Goal: Information Seeking & Learning: Learn about a topic

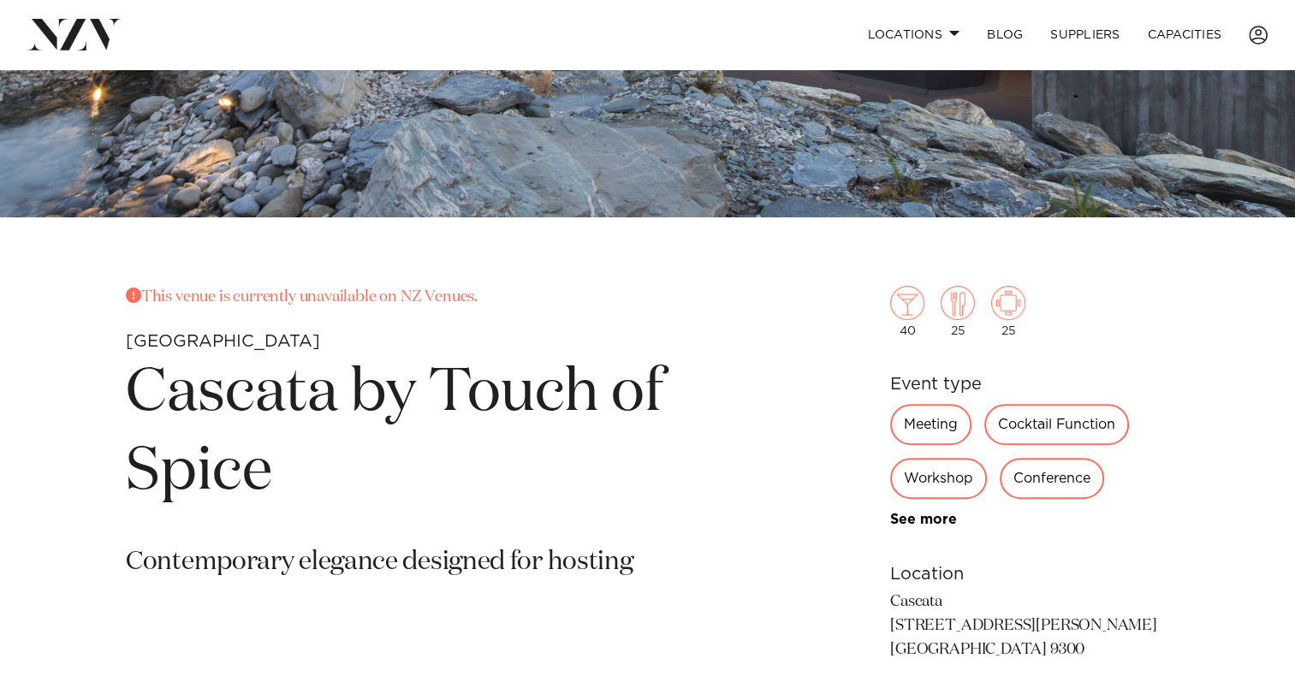
scroll to position [513, 0]
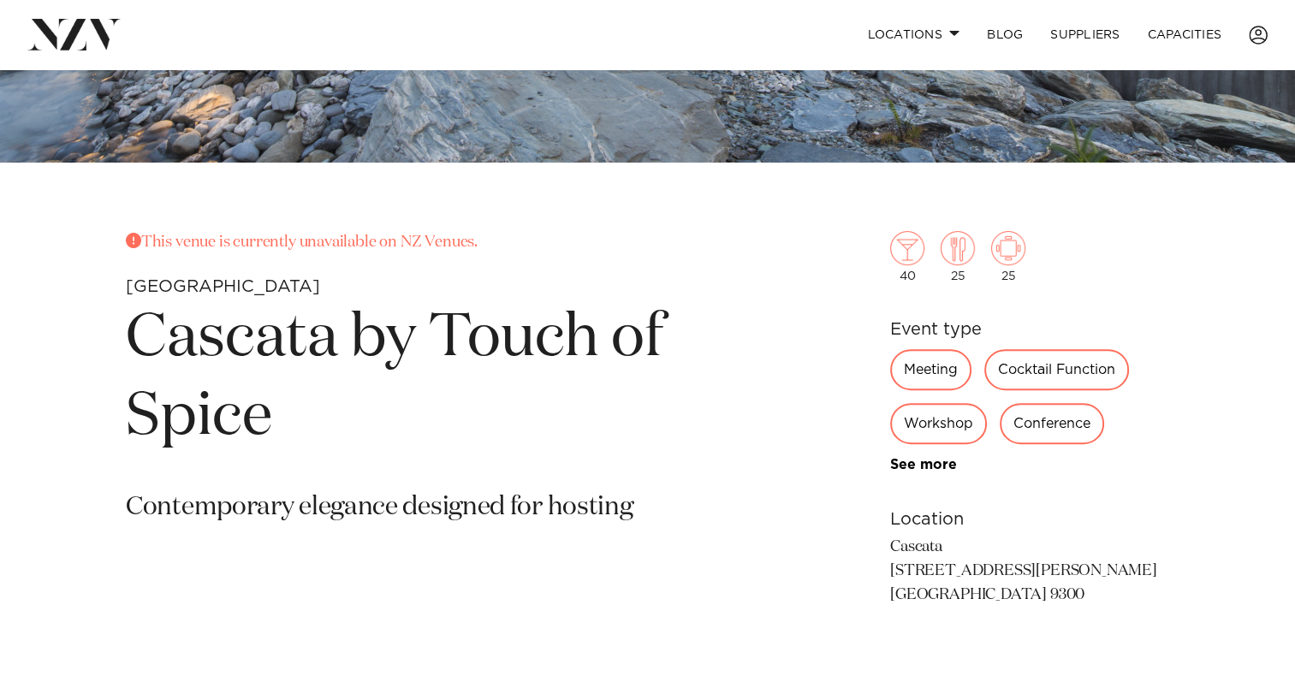
click at [955, 571] on p "Cascata [STREET_ADDRESS][PERSON_NAME] [GEOGRAPHIC_DATA] 9300" at bounding box center [1029, 572] width 279 height 72
drag, startPoint x: 875, startPoint y: 566, endPoint x: 1018, endPoint y: 566, distance: 142.9
click at [1018, 566] on div "This venue is currently unavailable on NZ Venues. Queenstown Cascata by Touch o…" at bounding box center [647, 446] width 1267 height 431
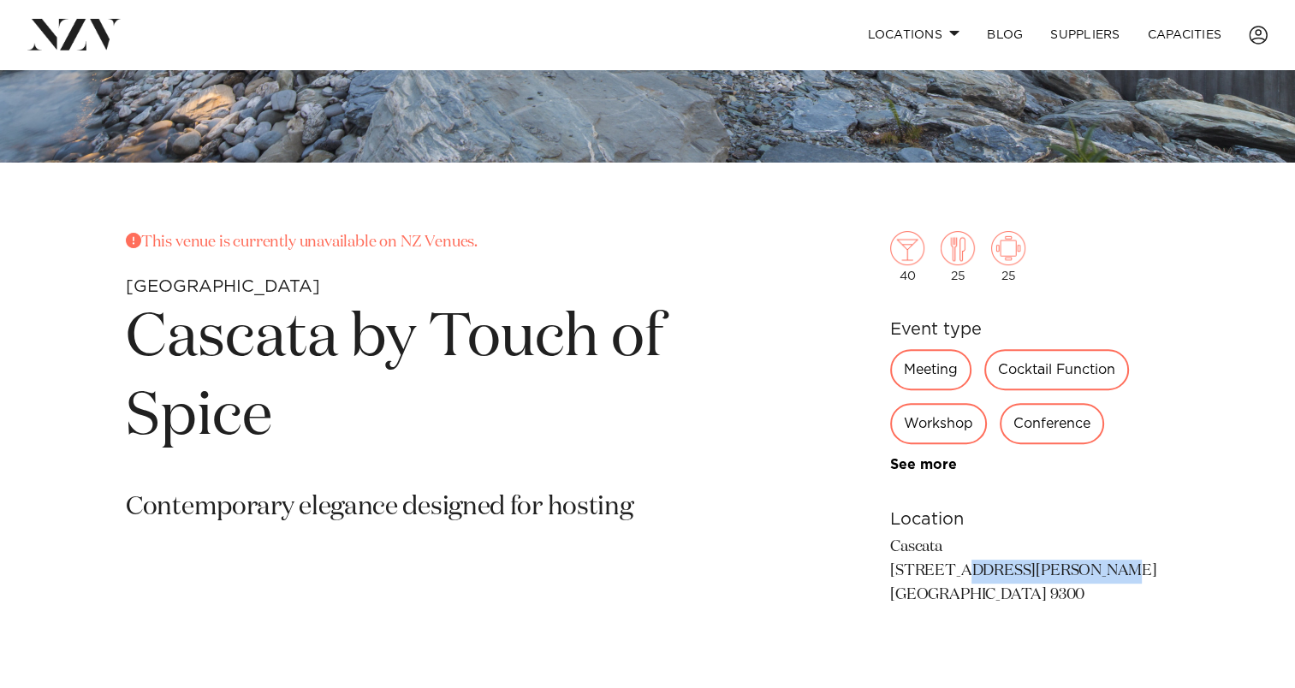
drag, startPoint x: 1018, startPoint y: 566, endPoint x: 997, endPoint y: 569, distance: 21.7
copy p "[STREET_ADDRESS][PERSON_NAME]"
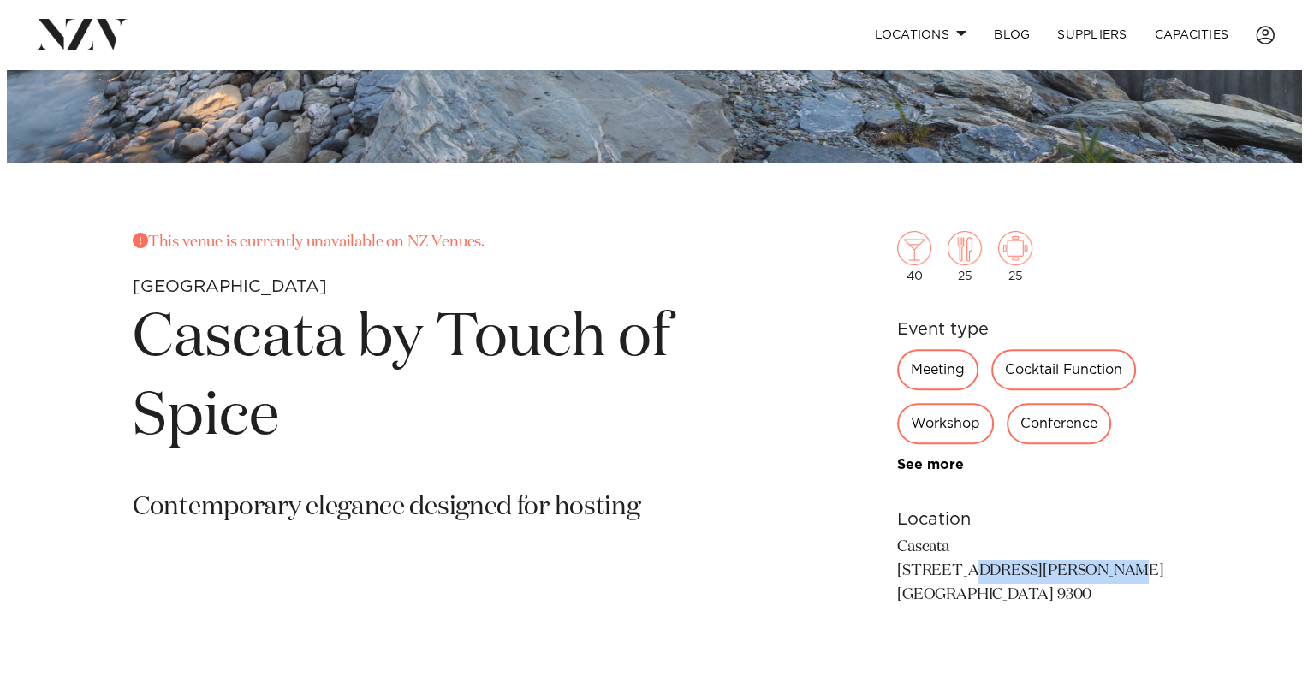
scroll to position [1027, 0]
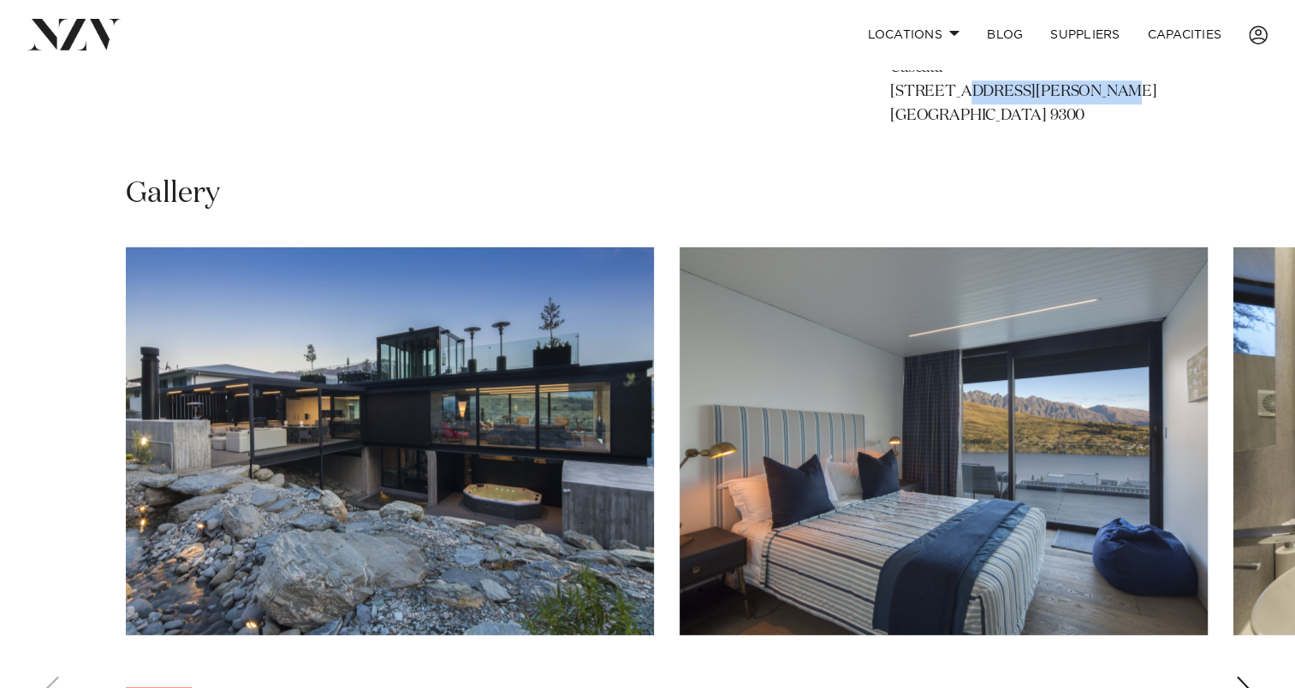
click at [509, 429] on img "1 / 30" at bounding box center [390, 441] width 528 height 388
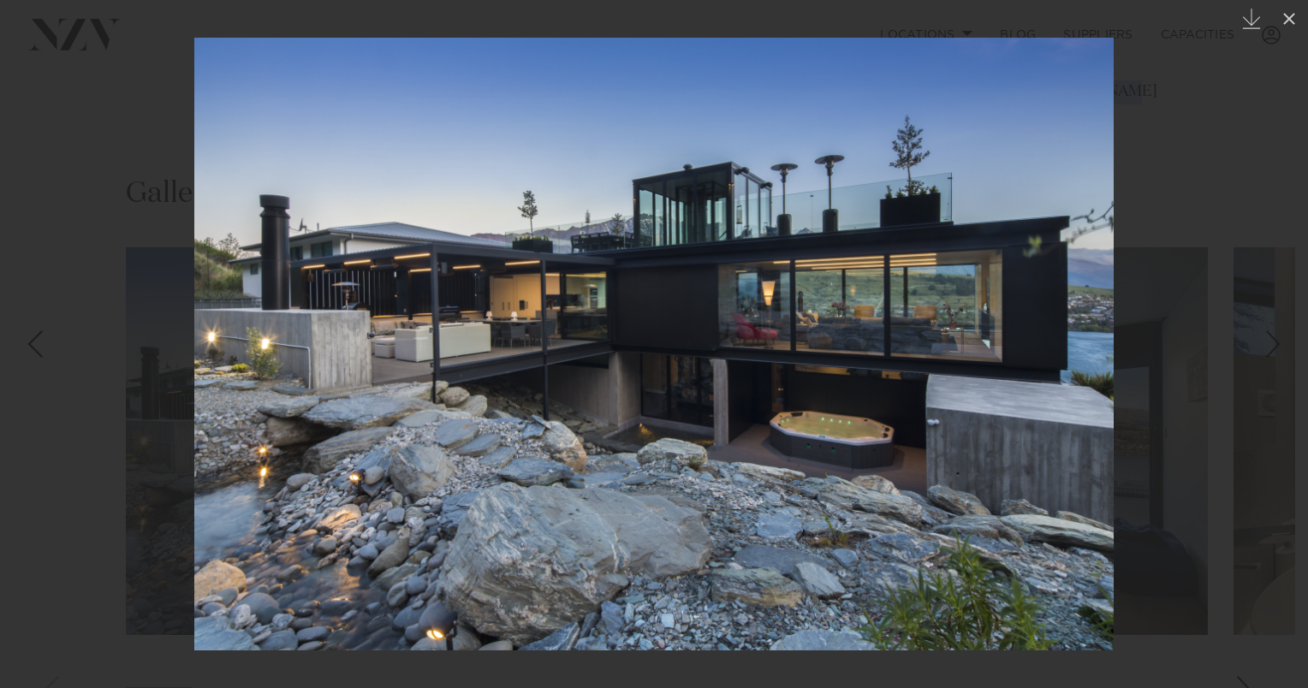
click at [997, 321] on img at bounding box center [653, 344] width 919 height 613
click at [1180, 332] on div at bounding box center [654, 344] width 1308 height 688
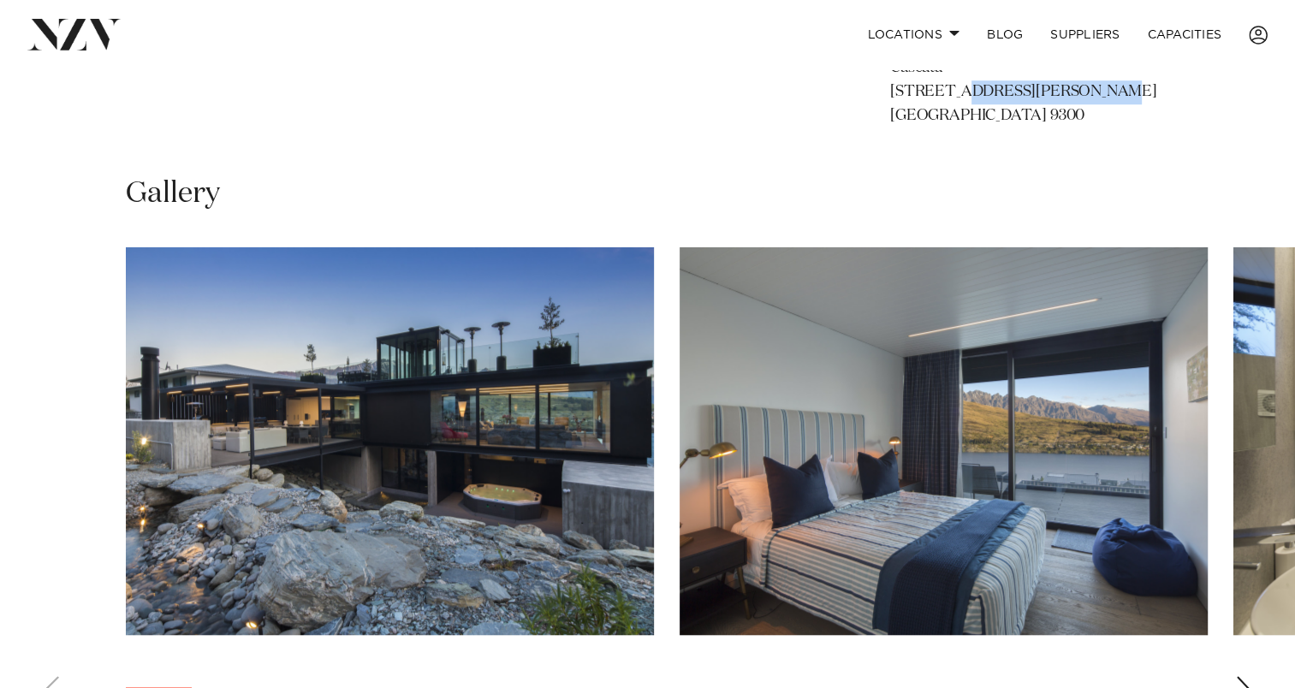
click at [804, 477] on img "2 / 30" at bounding box center [943, 441] width 528 height 388
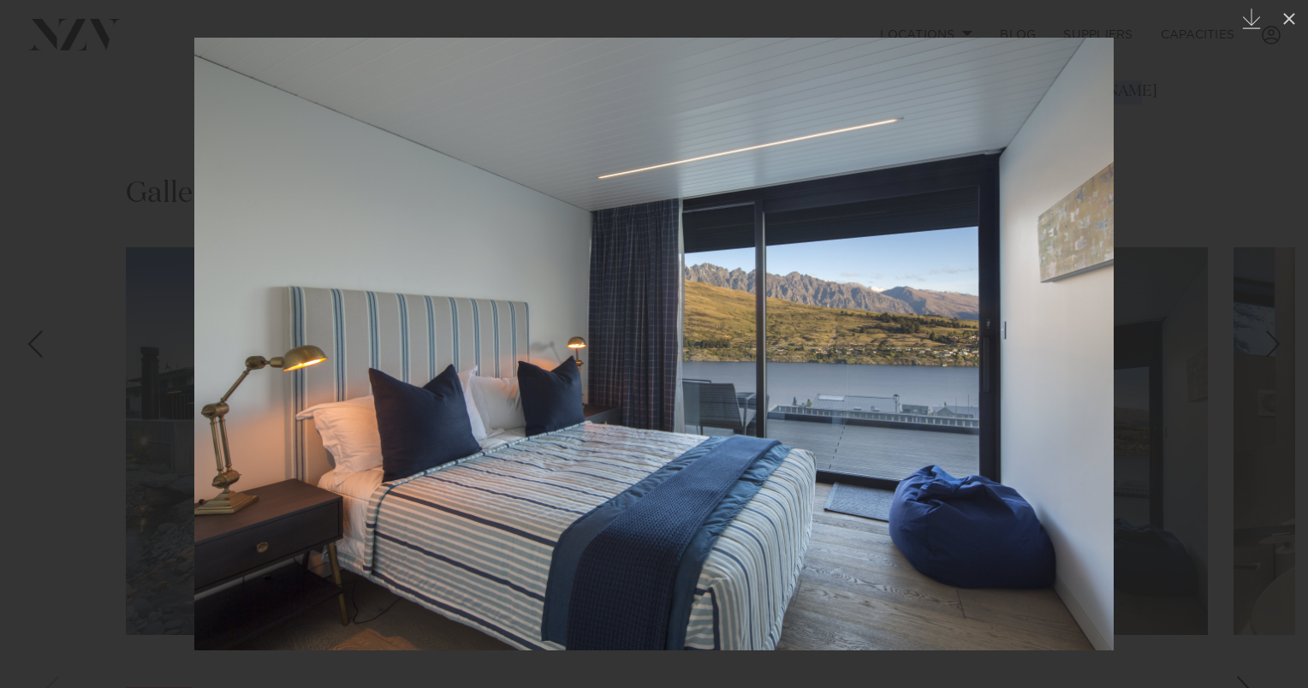
click at [1101, 407] on img at bounding box center [653, 344] width 919 height 613
drag, startPoint x: 1095, startPoint y: 381, endPoint x: 804, endPoint y: 383, distance: 291.0
click at [805, 382] on img at bounding box center [653, 344] width 919 height 613
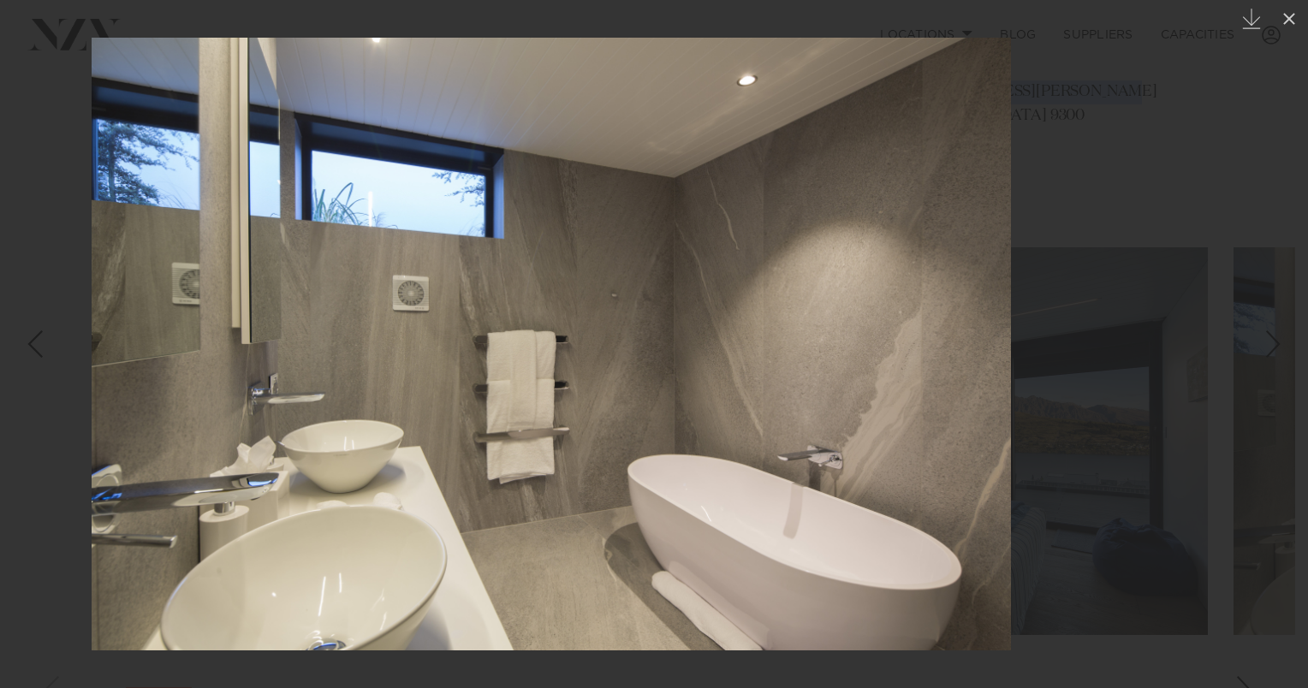
drag, startPoint x: 967, startPoint y: 378, endPoint x: 642, endPoint y: 391, distance: 325.4
click at [736, 391] on img at bounding box center [551, 344] width 919 height 613
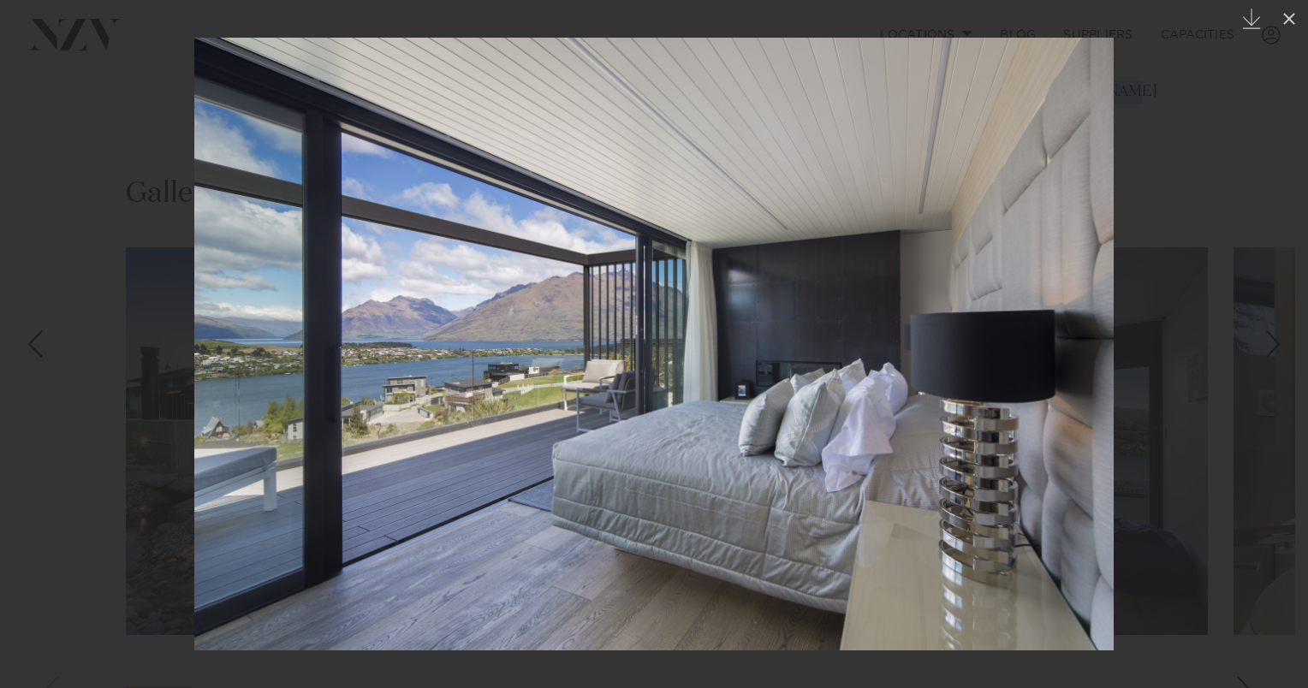
drag, startPoint x: 1040, startPoint y: 385, endPoint x: 849, endPoint y: 385, distance: 190.8
click at [857, 386] on img at bounding box center [653, 344] width 919 height 613
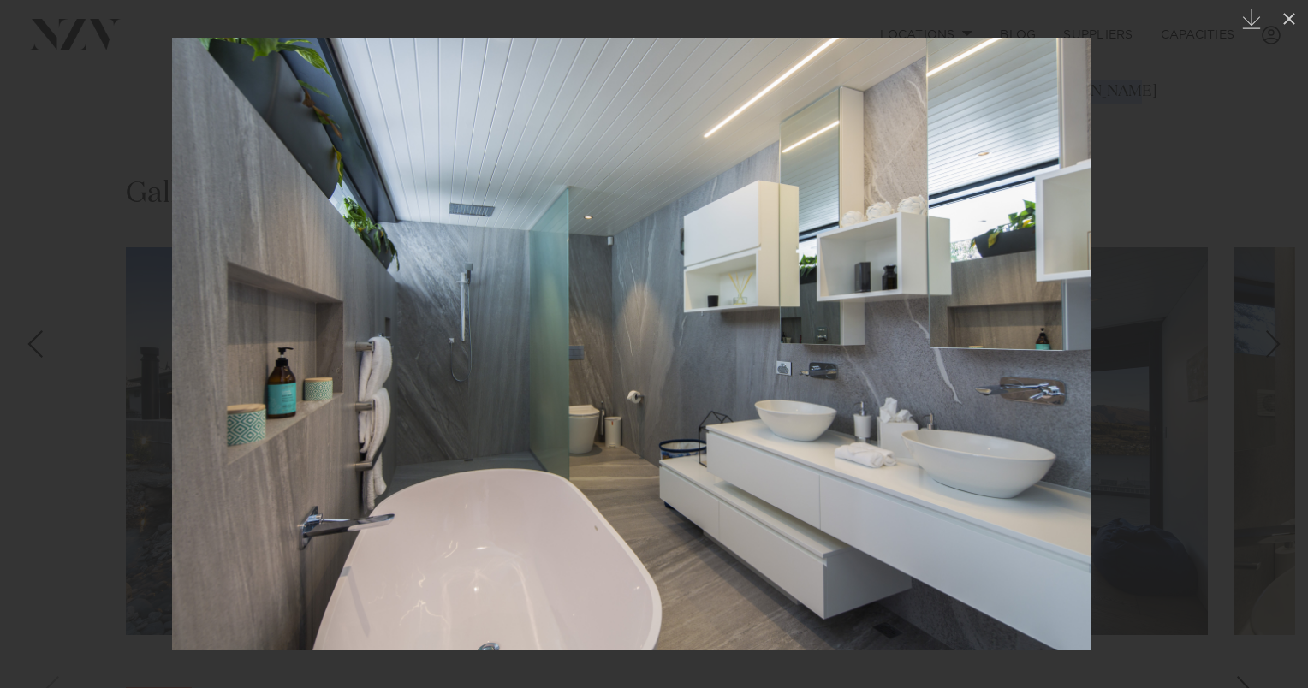
drag, startPoint x: 942, startPoint y: 323, endPoint x: 659, endPoint y: 332, distance: 283.4
click at [678, 332] on img at bounding box center [631, 344] width 919 height 613
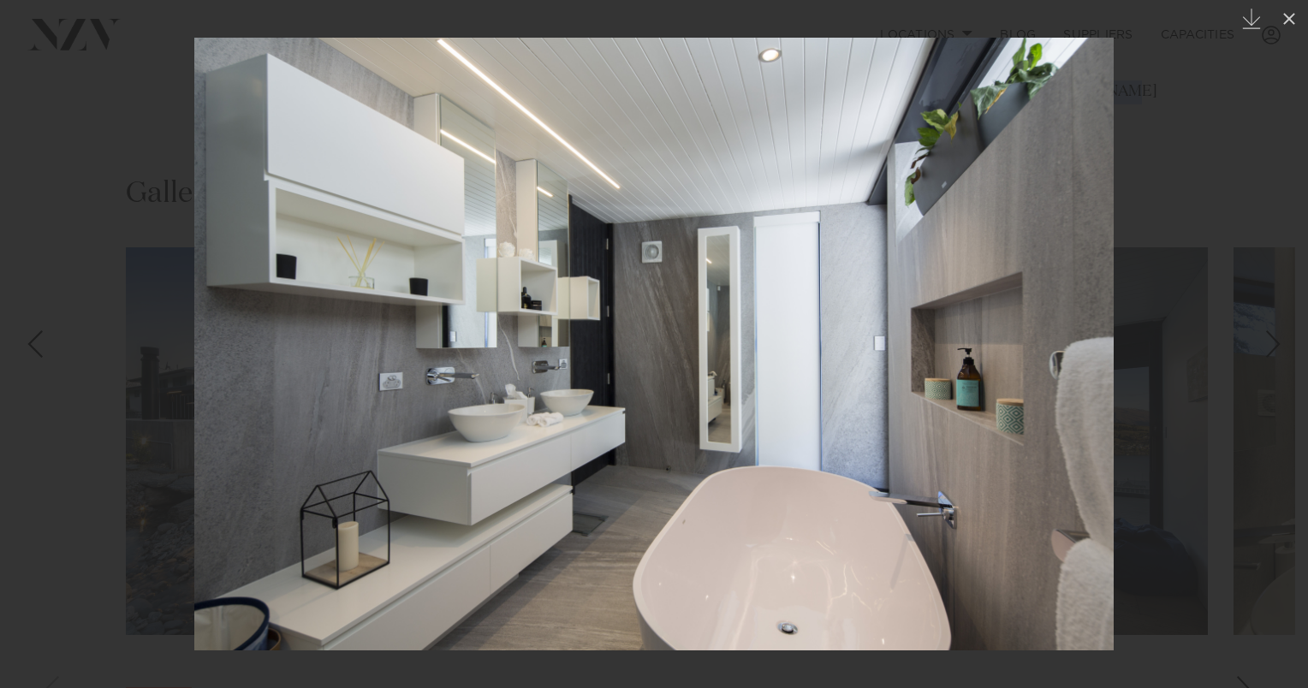
drag, startPoint x: 1008, startPoint y: 342, endPoint x: 822, endPoint y: 353, distance: 186.8
click at [835, 353] on img at bounding box center [653, 344] width 919 height 613
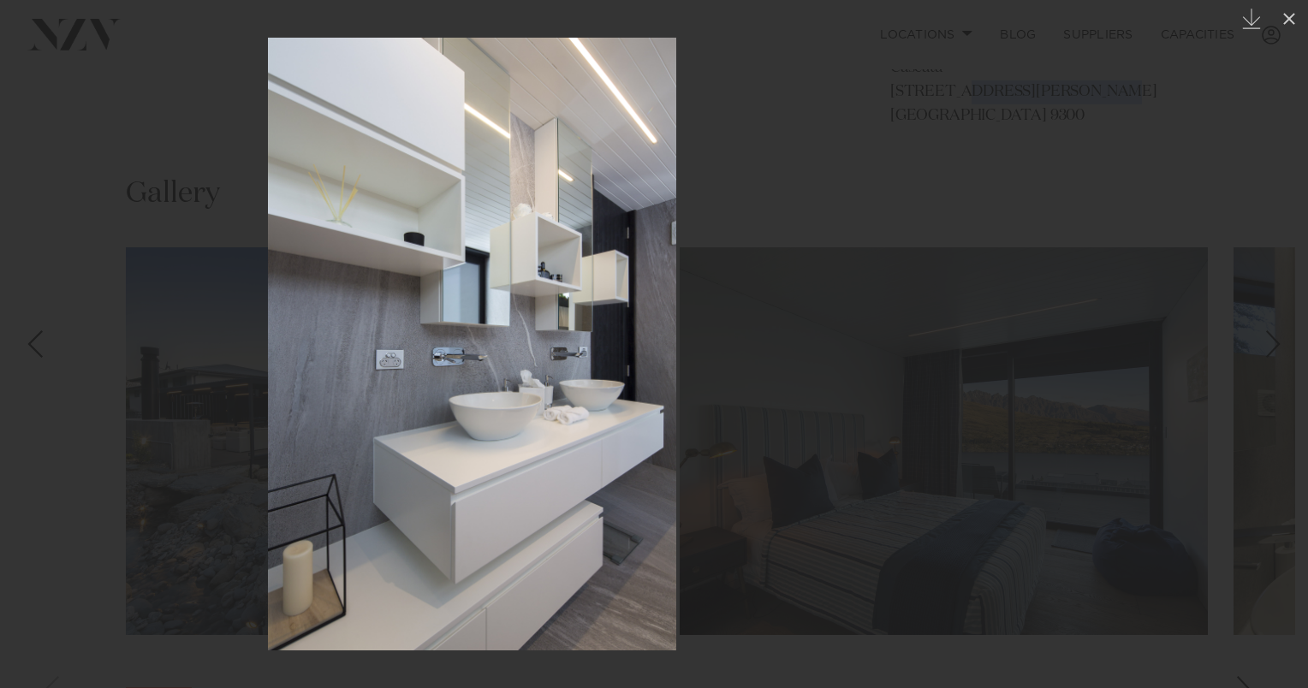
drag, startPoint x: 874, startPoint y: 361, endPoint x: 591, endPoint y: 389, distance: 283.8
click at [591, 389] on div at bounding box center [473, 344] width 1308 height 688
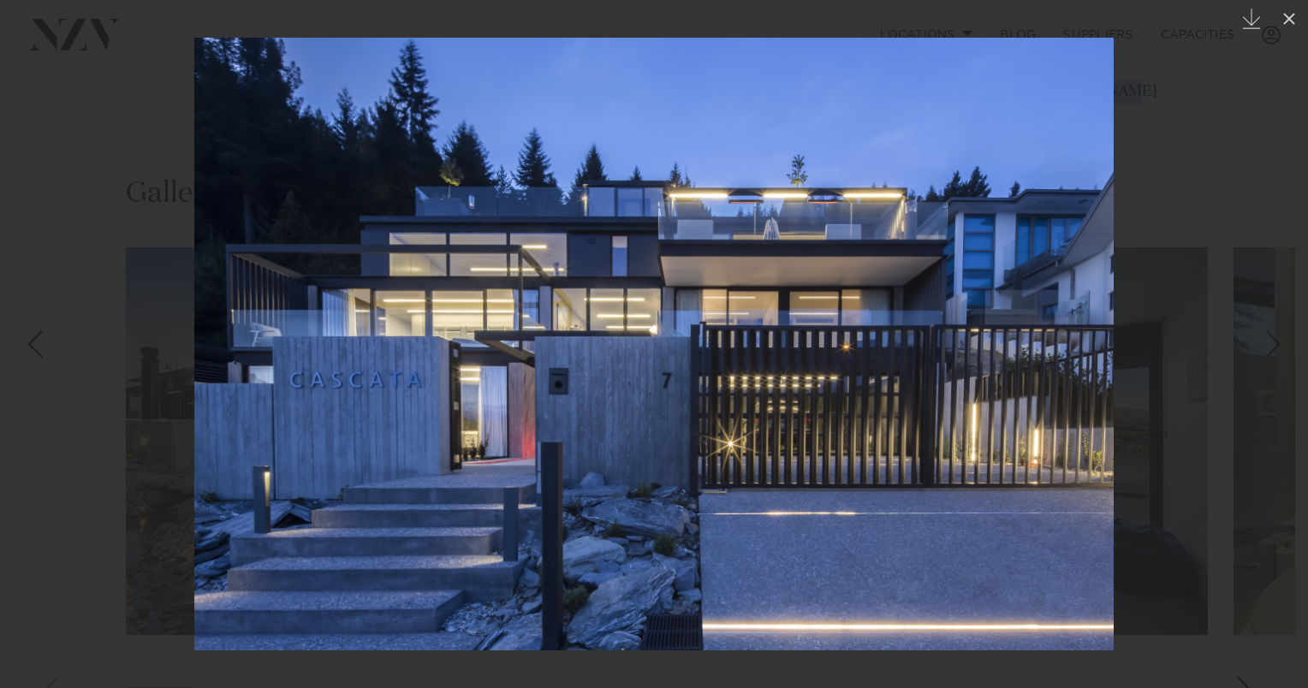
drag, startPoint x: 908, startPoint y: 399, endPoint x: 614, endPoint y: 415, distance: 294.8
click at [624, 416] on img at bounding box center [653, 344] width 919 height 613
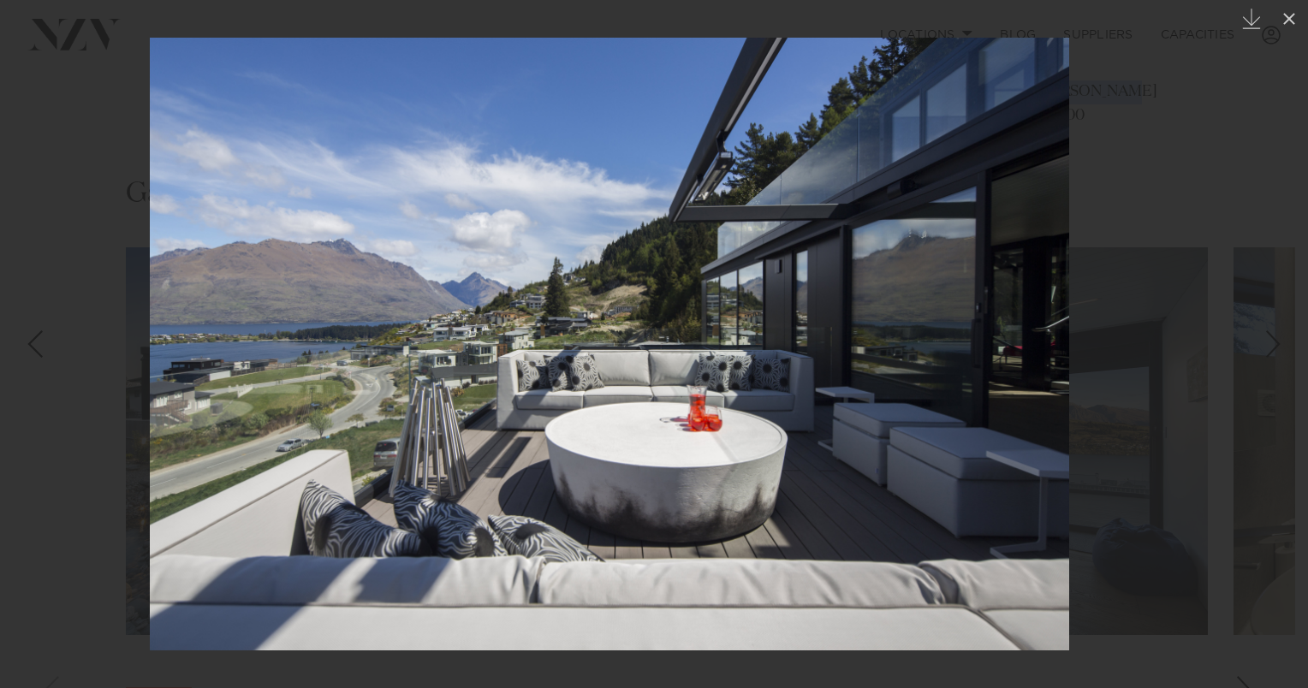
drag, startPoint x: 949, startPoint y: 362, endPoint x: 708, endPoint y: 365, distance: 241.3
click at [708, 365] on img at bounding box center [609, 344] width 919 height 613
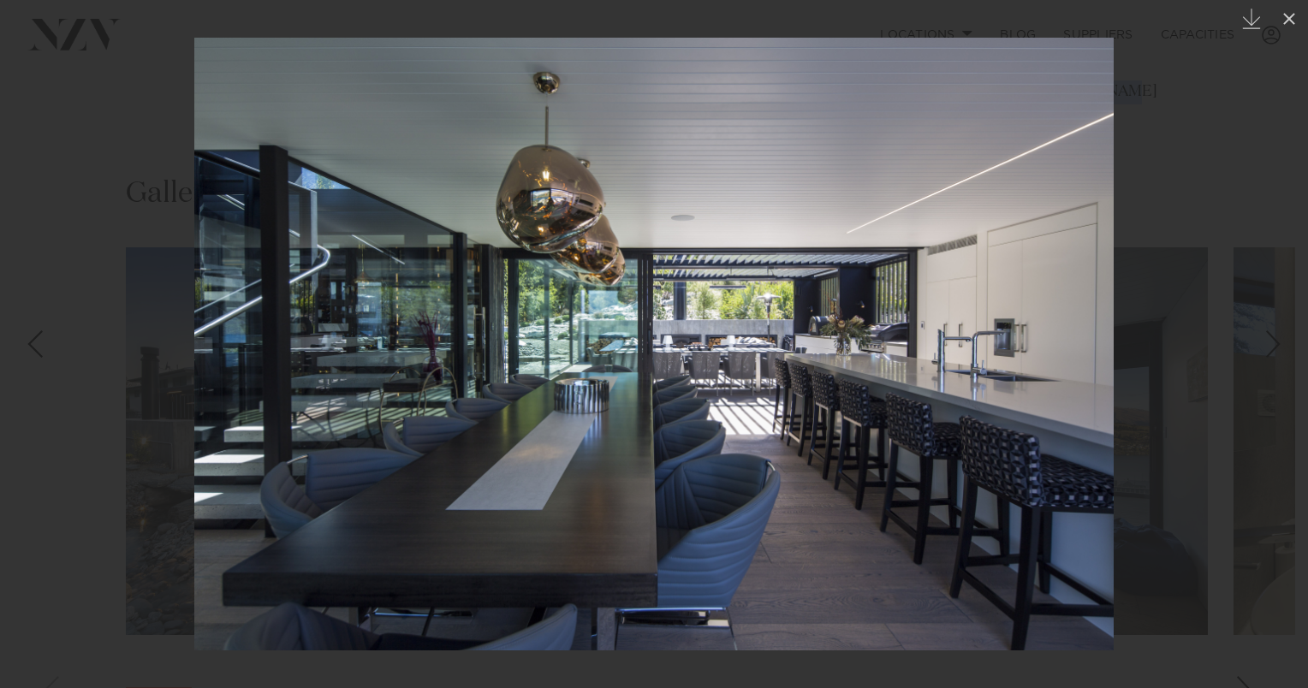
drag, startPoint x: 942, startPoint y: 465, endPoint x: 553, endPoint y: 445, distance: 389.9
click at [553, 445] on img at bounding box center [653, 344] width 919 height 613
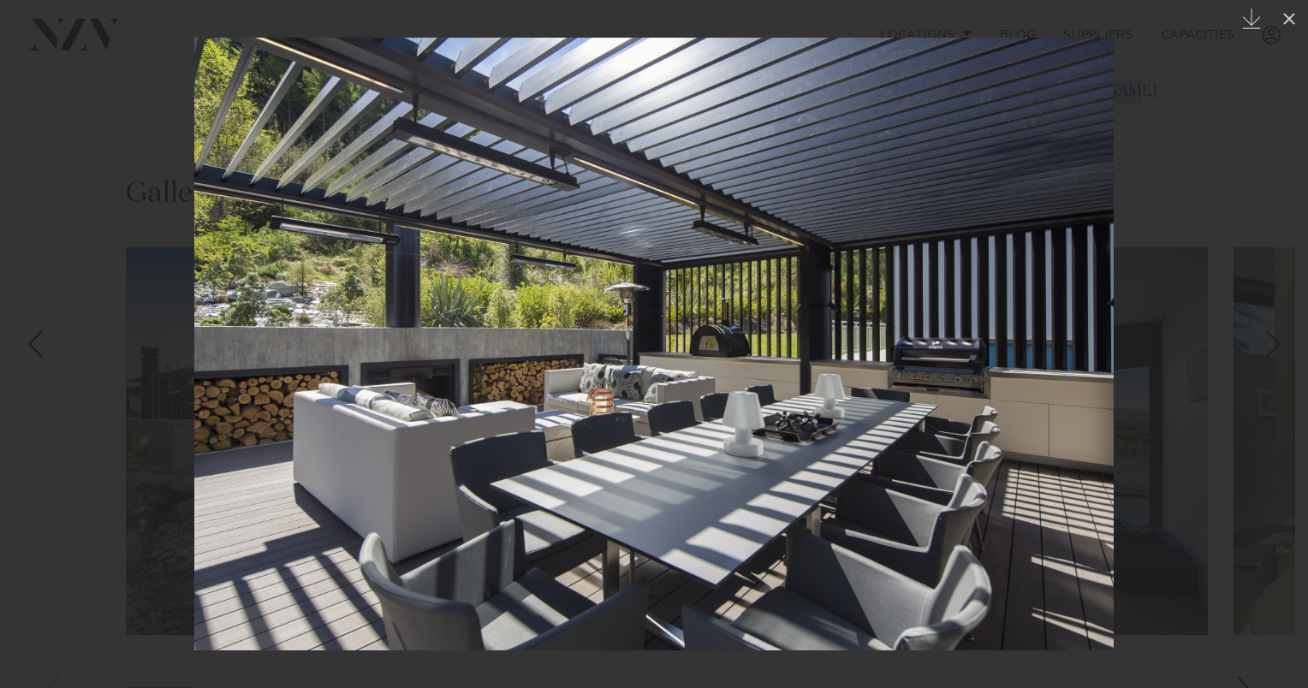
drag, startPoint x: 982, startPoint y: 333, endPoint x: 631, endPoint y: 306, distance: 352.7
click at [632, 306] on img at bounding box center [653, 344] width 919 height 613
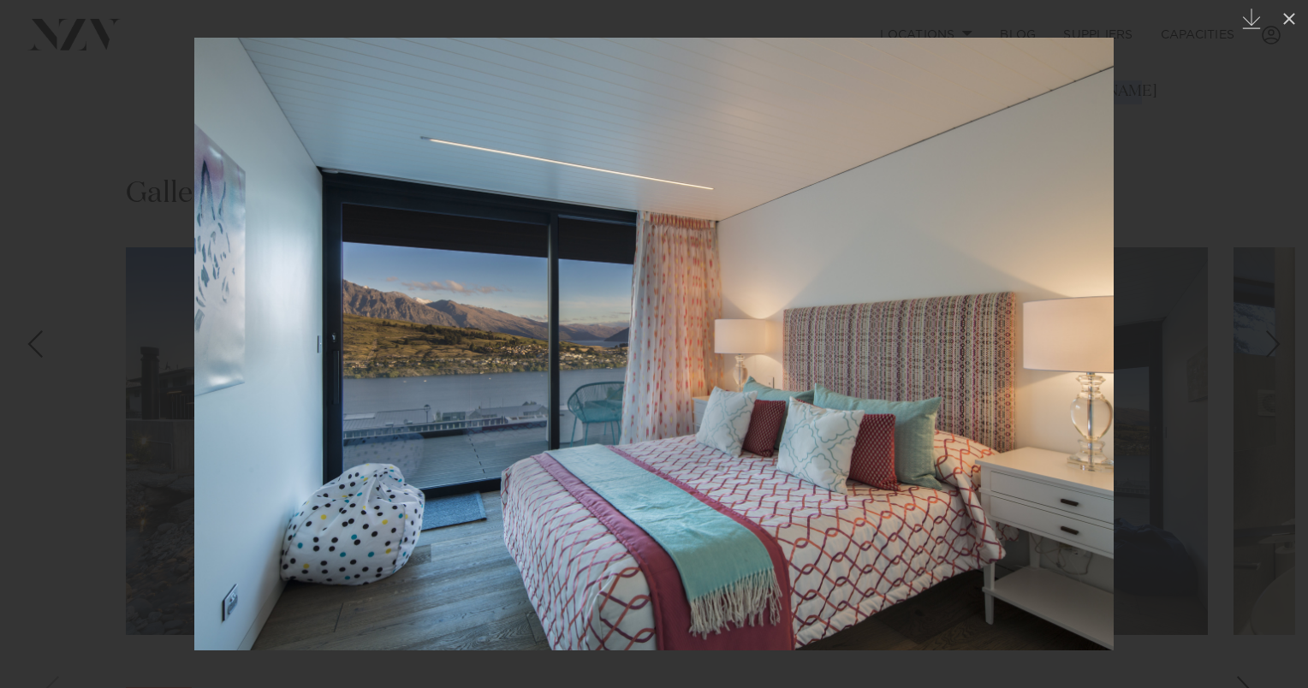
click at [589, 308] on img at bounding box center [653, 344] width 919 height 613
